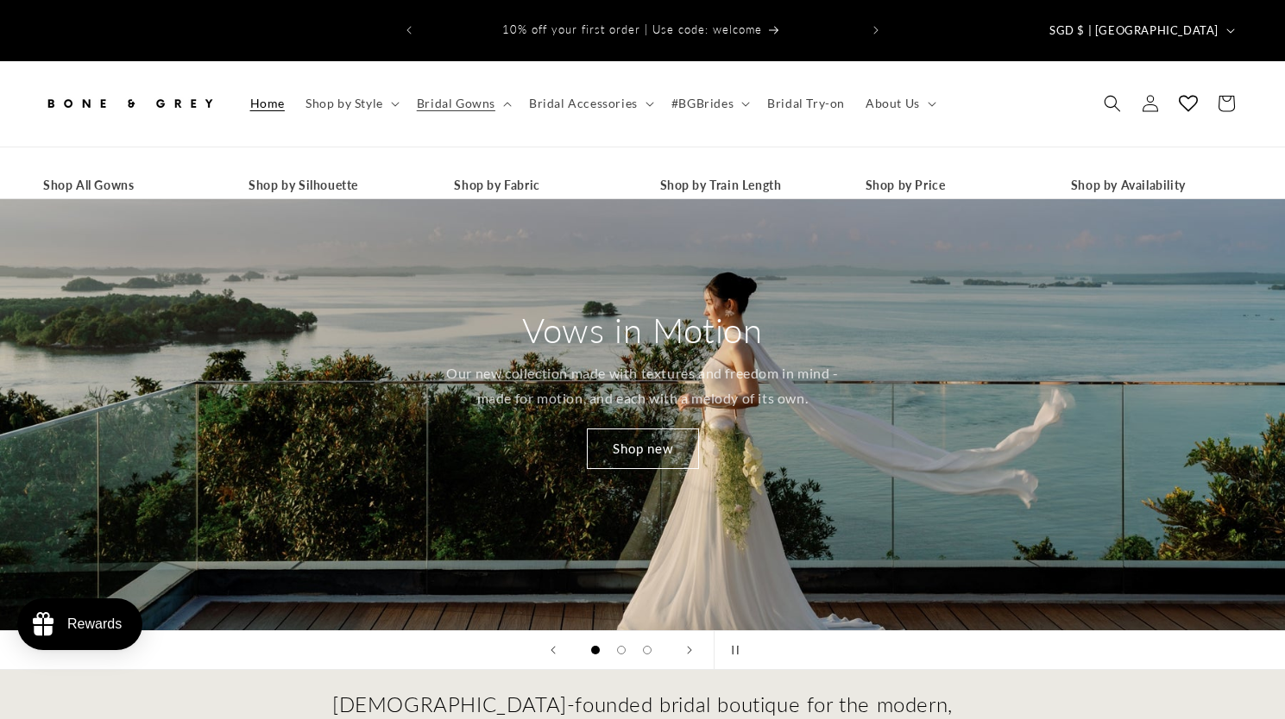
click at [495, 96] on header "Home Shop by Style Shop by Style Vows in Motion By Style" at bounding box center [642, 103] width 1285 height 85
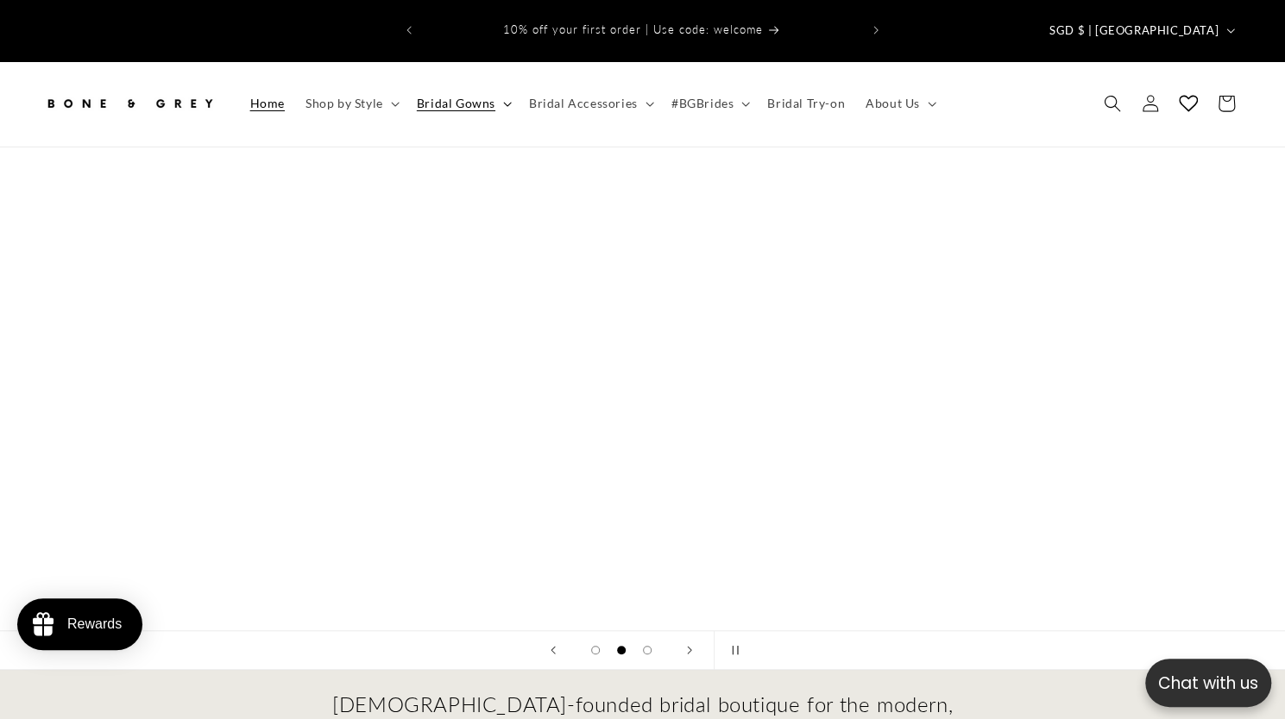
click at [473, 96] on span "Bridal Gowns" at bounding box center [456, 104] width 79 height 16
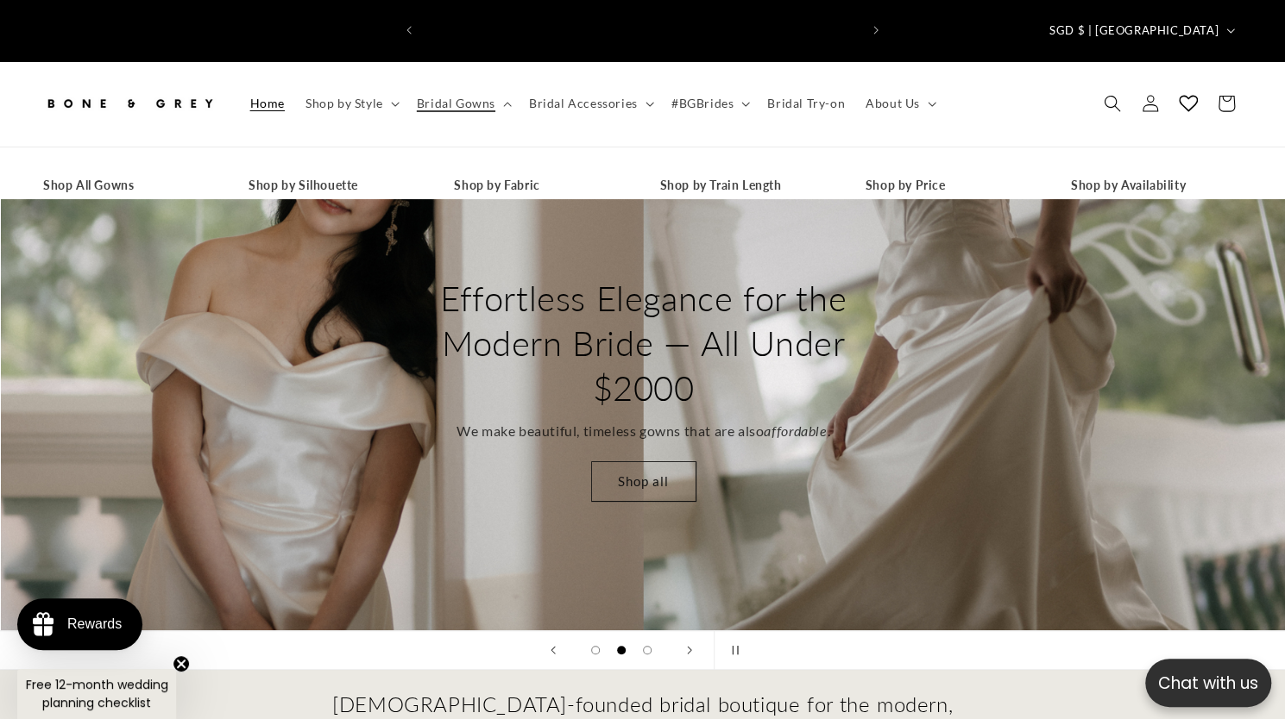
scroll to position [0, 436]
click at [113, 173] on link "Shop All Gowns" at bounding box center [128, 186] width 171 height 26
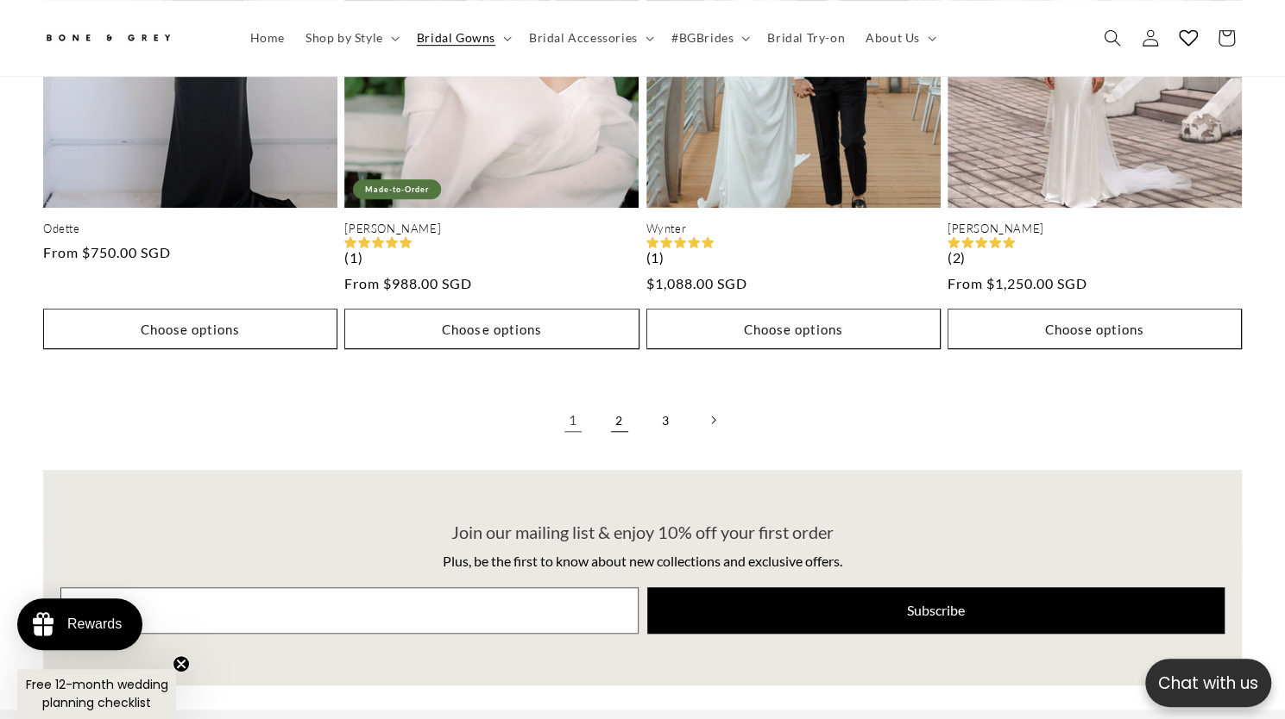
click at [617, 401] on link "2" at bounding box center [619, 420] width 38 height 38
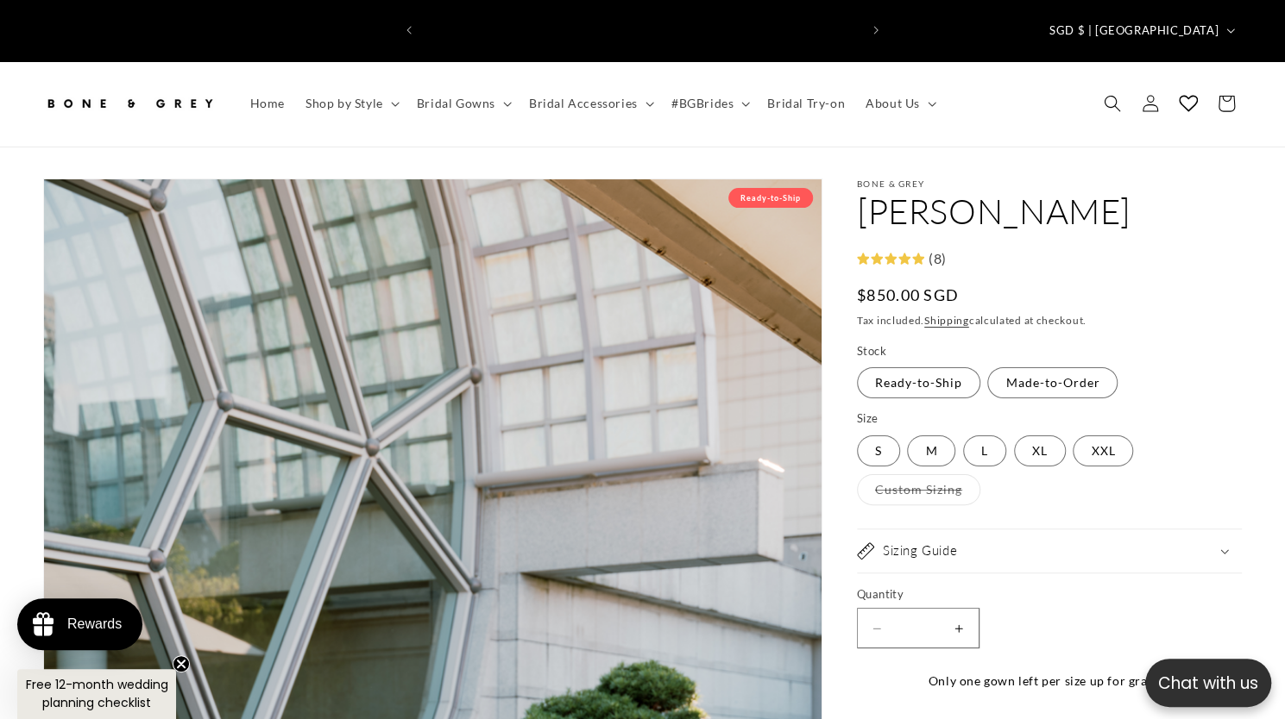
select select "**********"
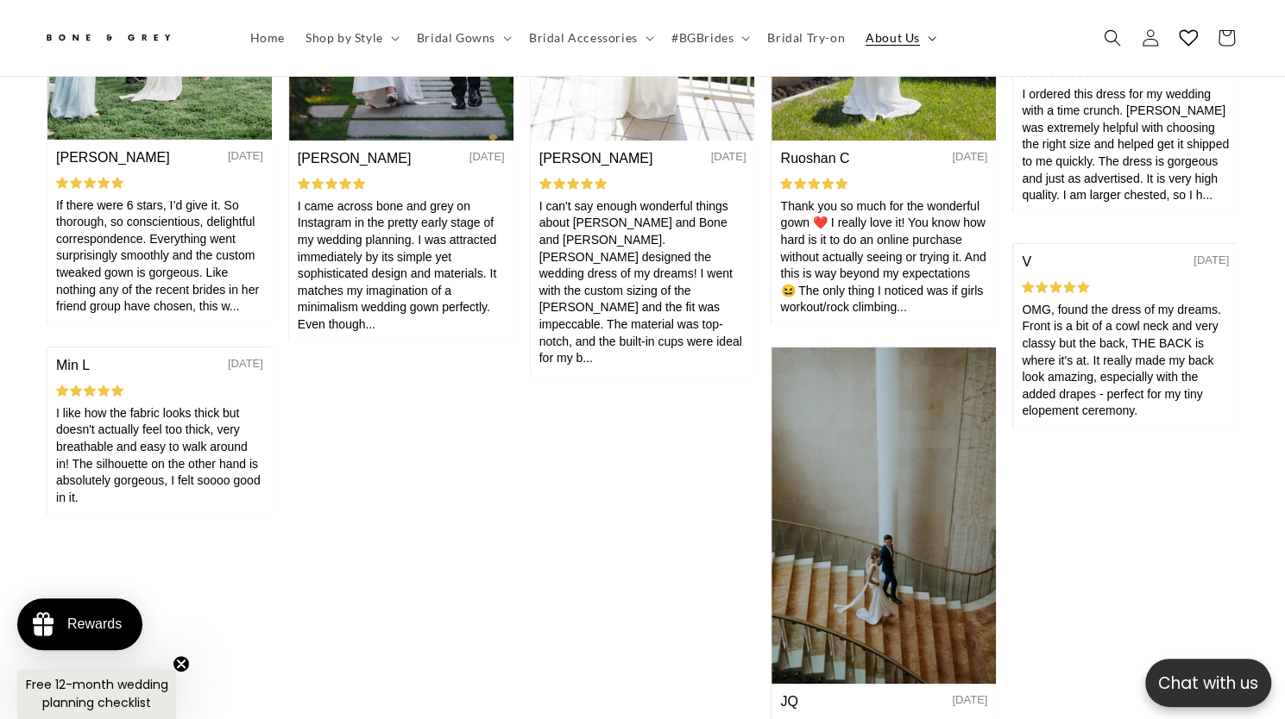
click at [878, 41] on span "About Us" at bounding box center [892, 38] width 54 height 16
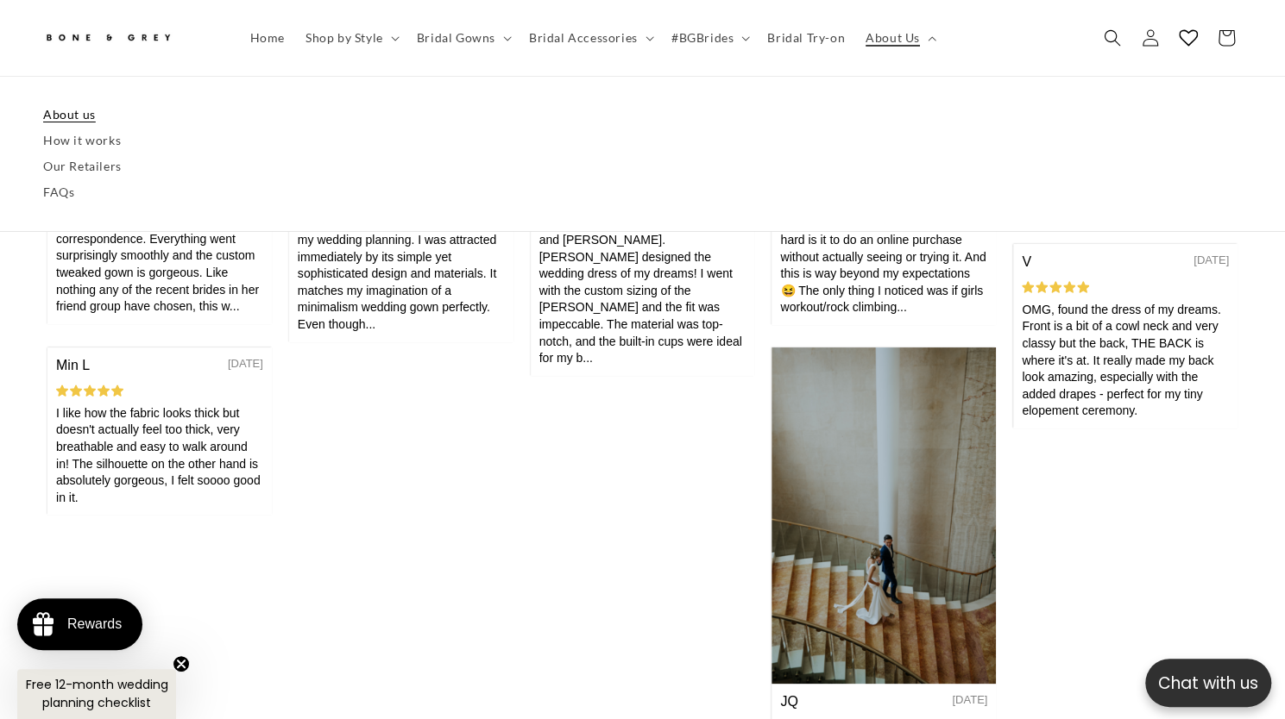
click at [55, 115] on link "About us" at bounding box center [642, 115] width 1198 height 26
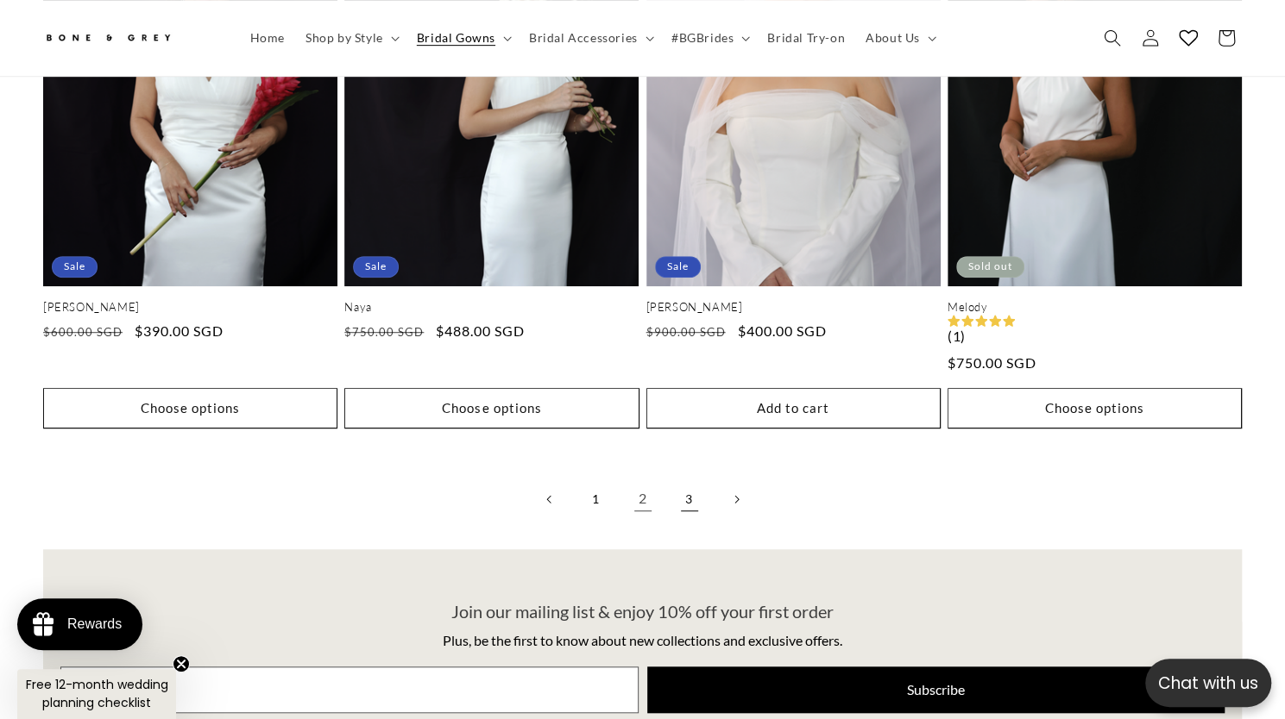
click at [678, 481] on link "3" at bounding box center [689, 500] width 38 height 38
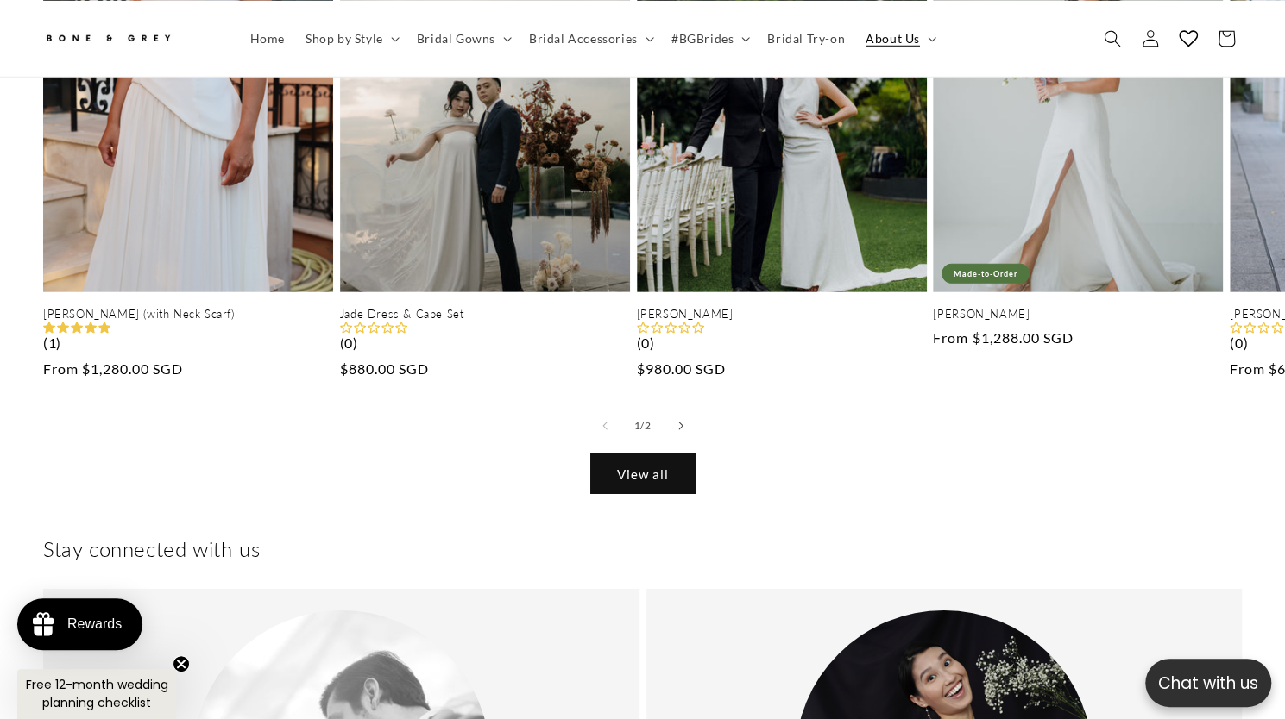
scroll to position [0, 436]
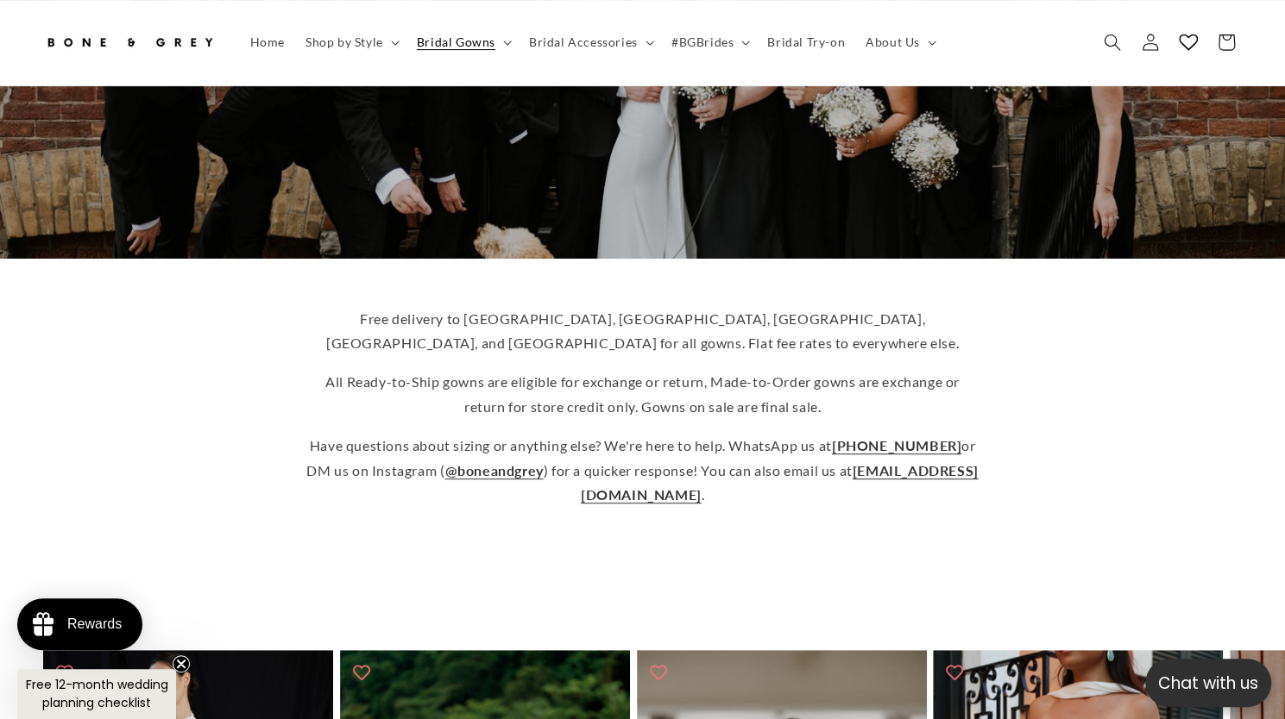
click at [1030, 303] on div "Free delivery to Australia, Canada, US, UK, and Singapore for all gowns. Flat f…" at bounding box center [642, 407] width 1285 height 229
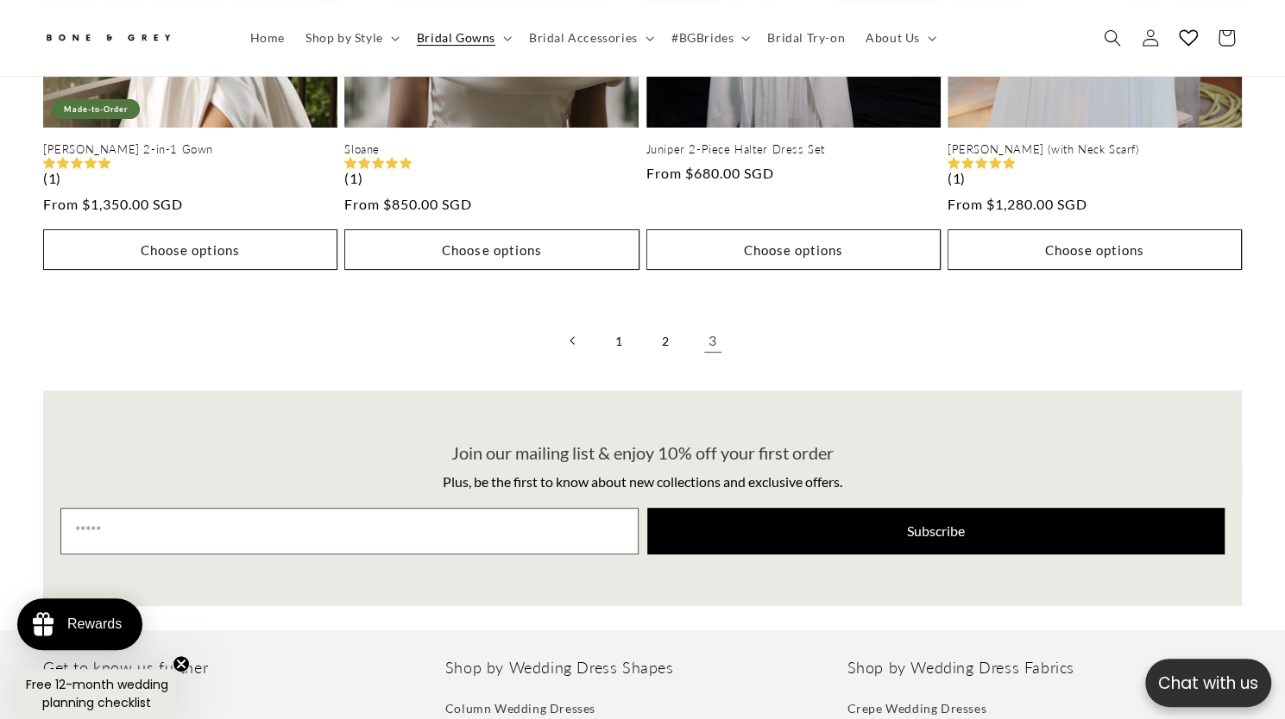
scroll to position [0, 436]
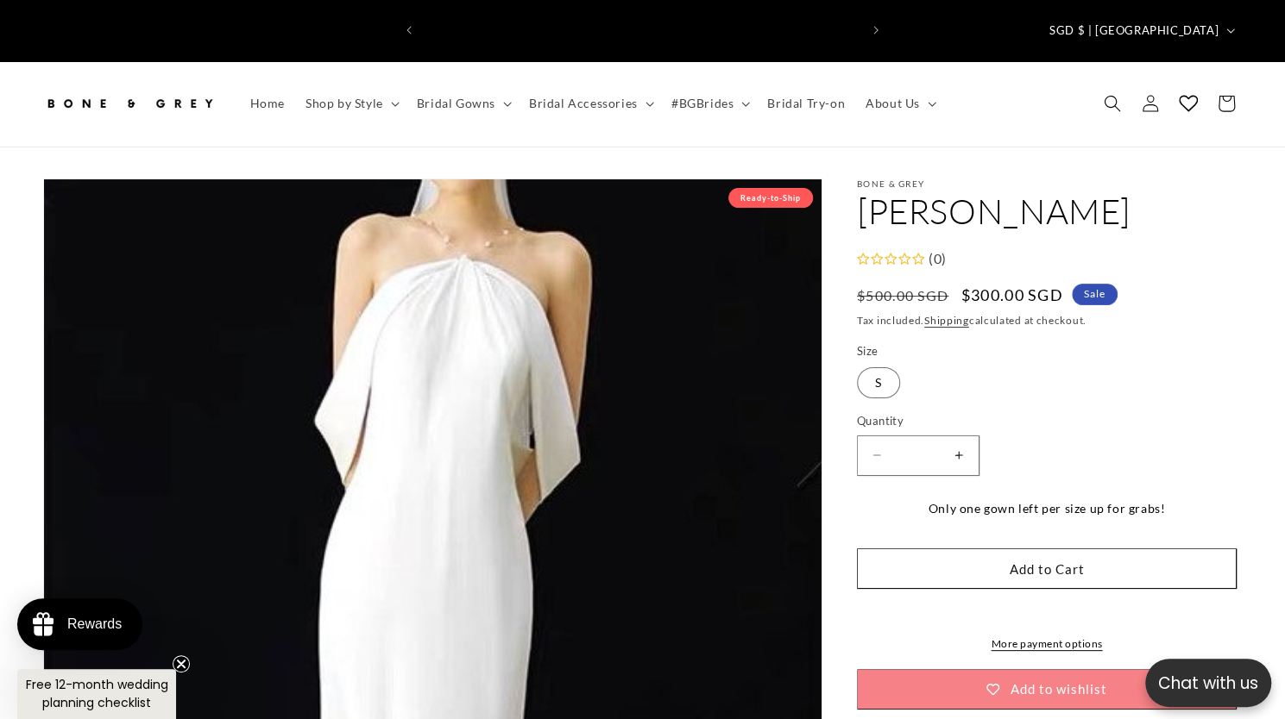
scroll to position [0, 871]
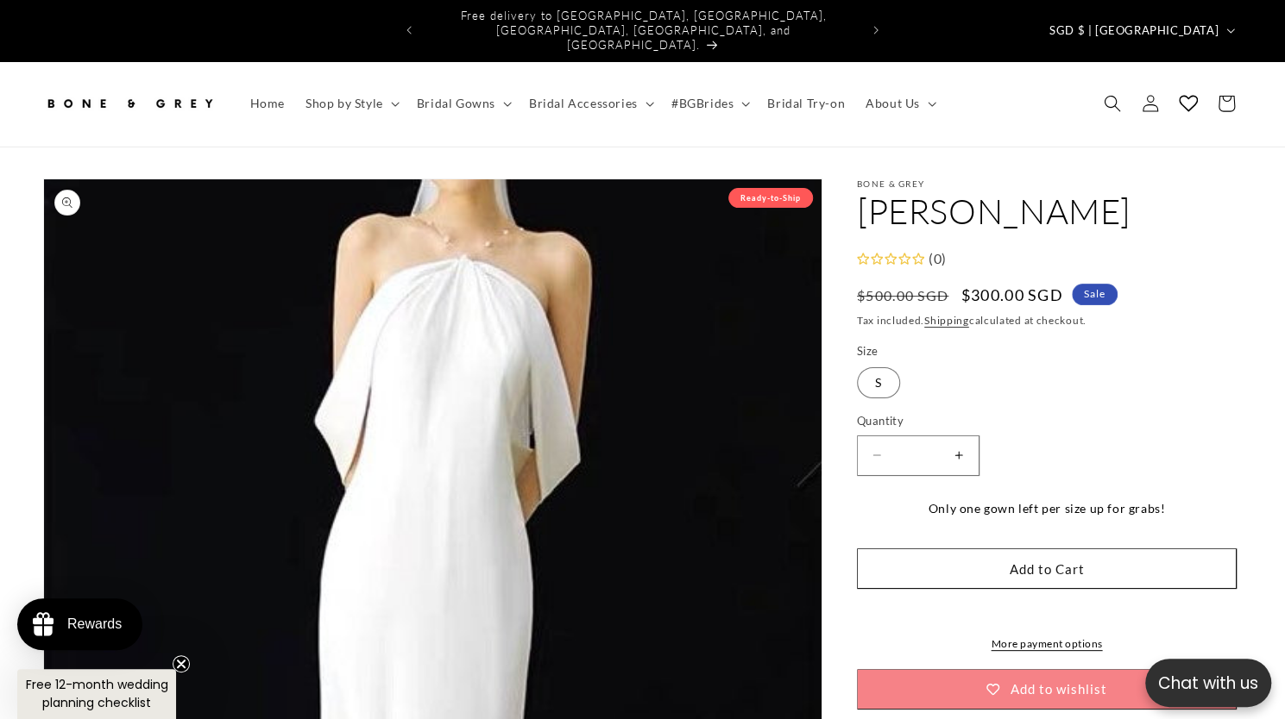
select select "**********"
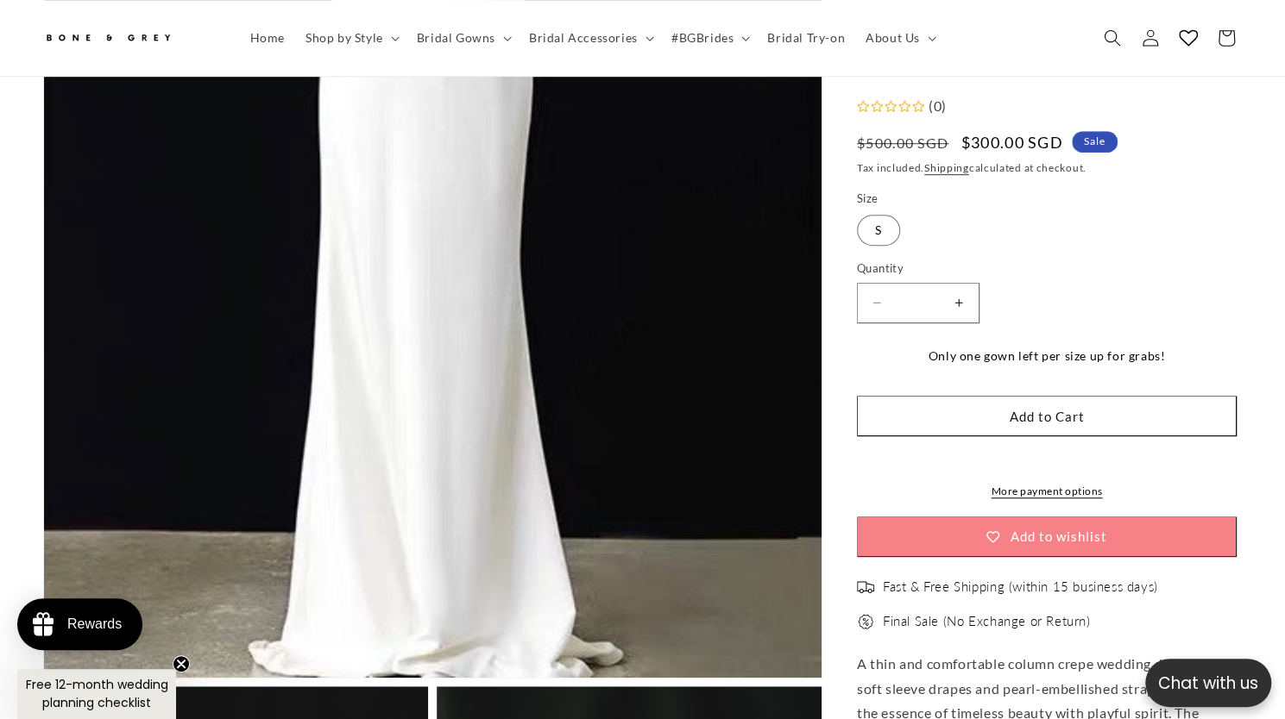
scroll to position [535, 0]
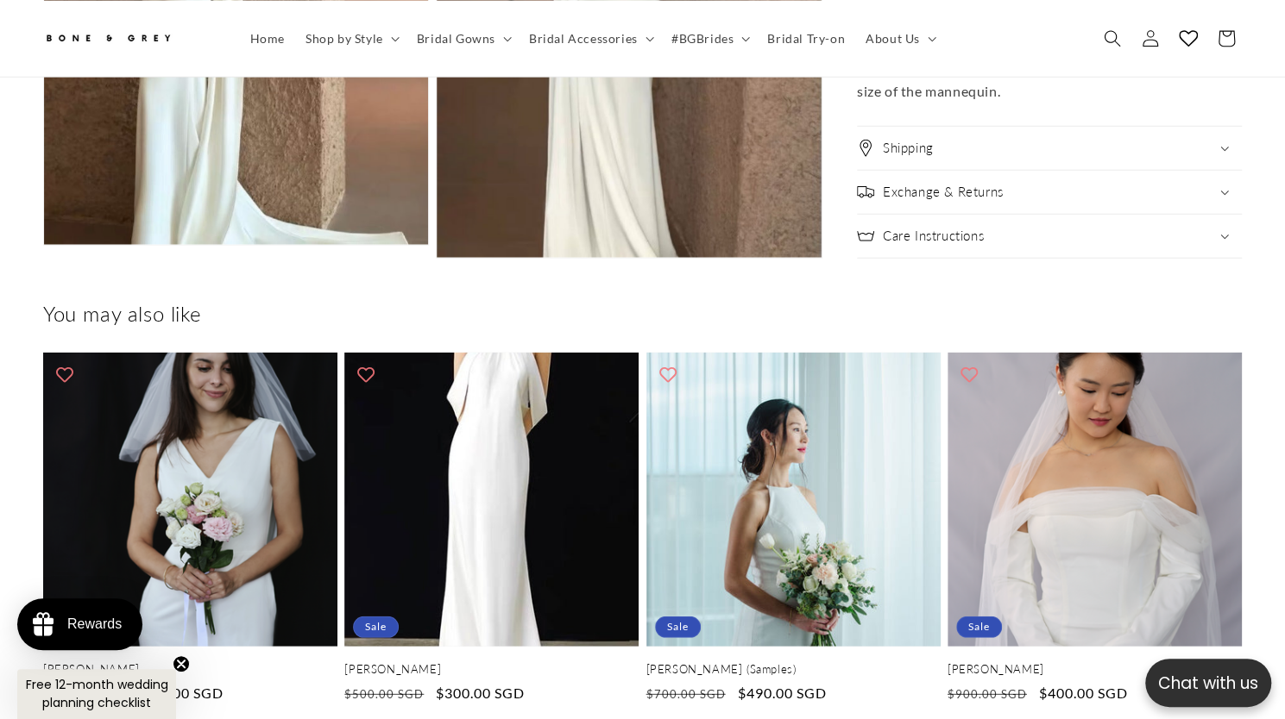
scroll to position [2478, 0]
